Goal: Find specific page/section: Find specific page/section

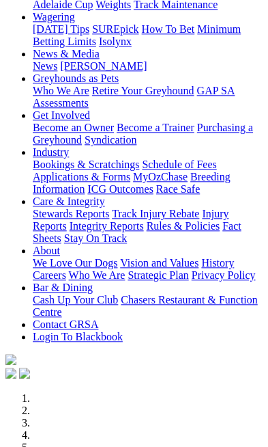
scroll to position [399, 0]
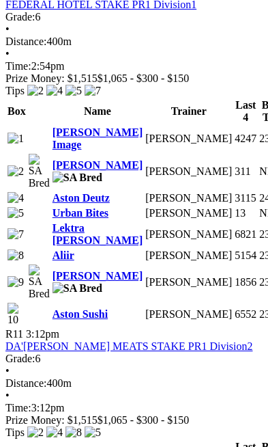
scroll to position [3555, 0]
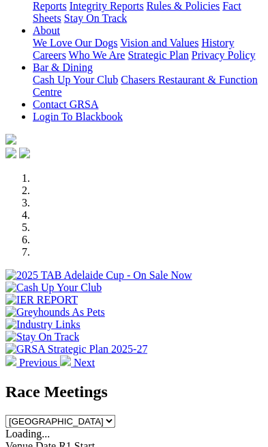
scroll to position [395, 0]
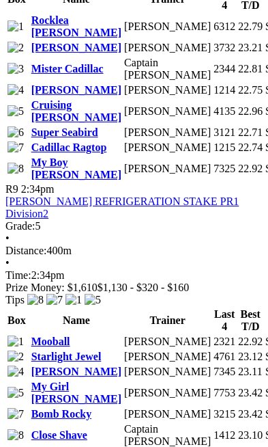
scroll to position [3052, 0]
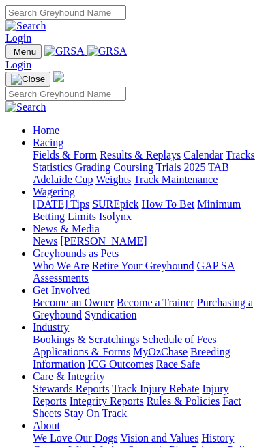
scroll to position [395, 0]
